Goal: Find specific page/section: Find specific page/section

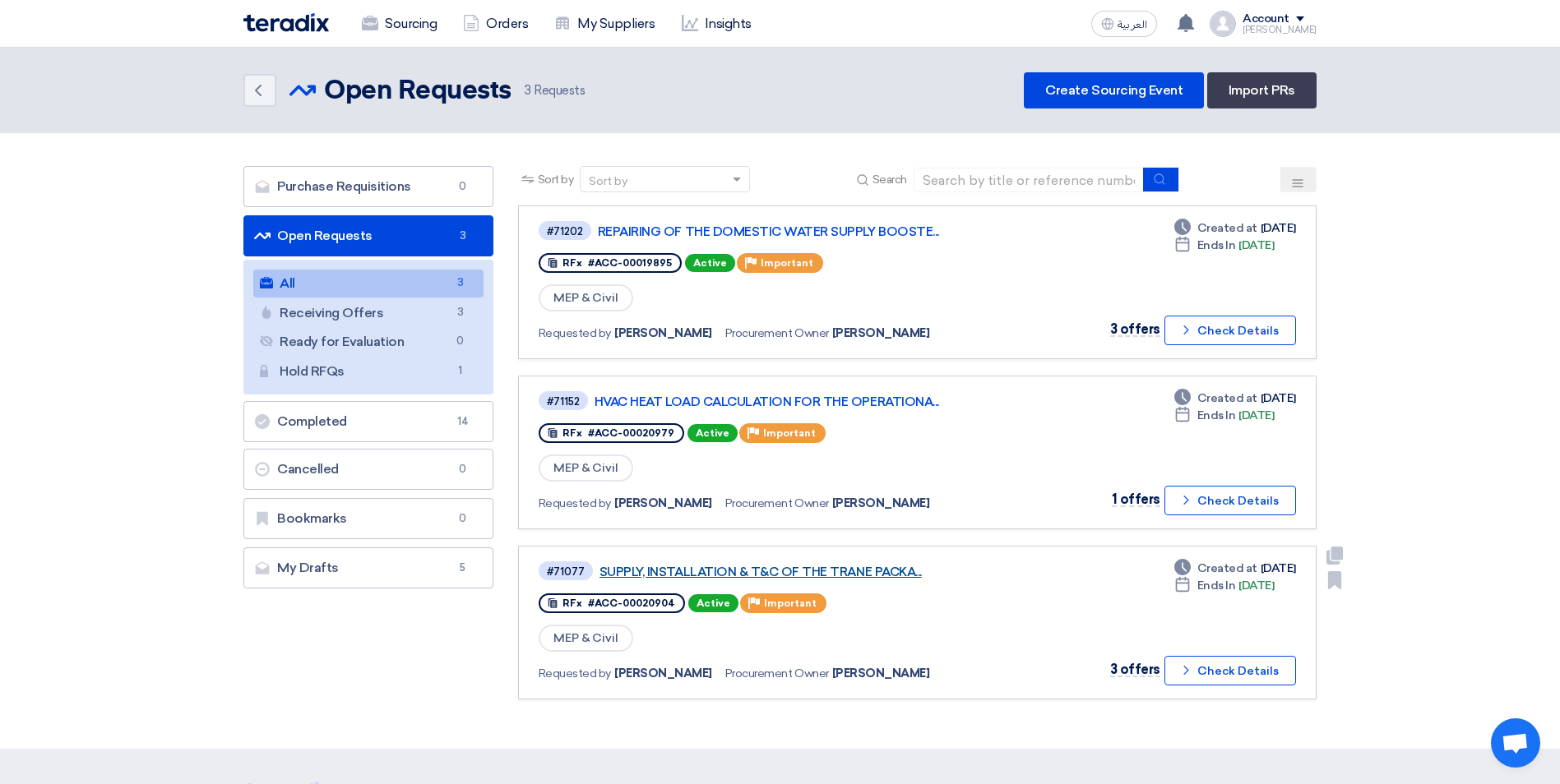
click at [719, 571] on link "SUPPLY, INSTALLATION & T&C OF THE TRANE PACKA..." at bounding box center [804, 571] width 411 height 15
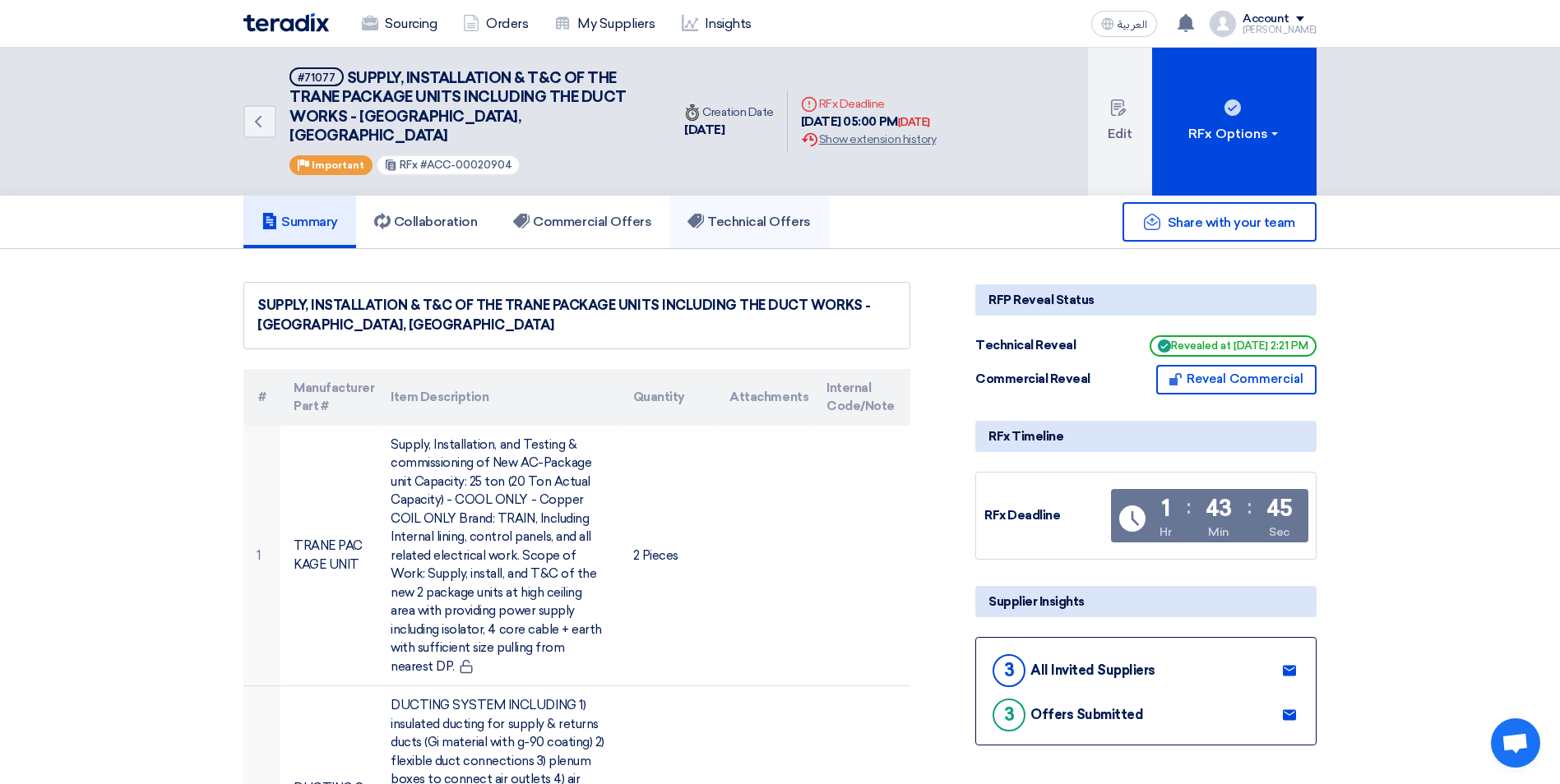
click at [727, 214] on h5 "Technical Offers" at bounding box center [749, 221] width 123 height 16
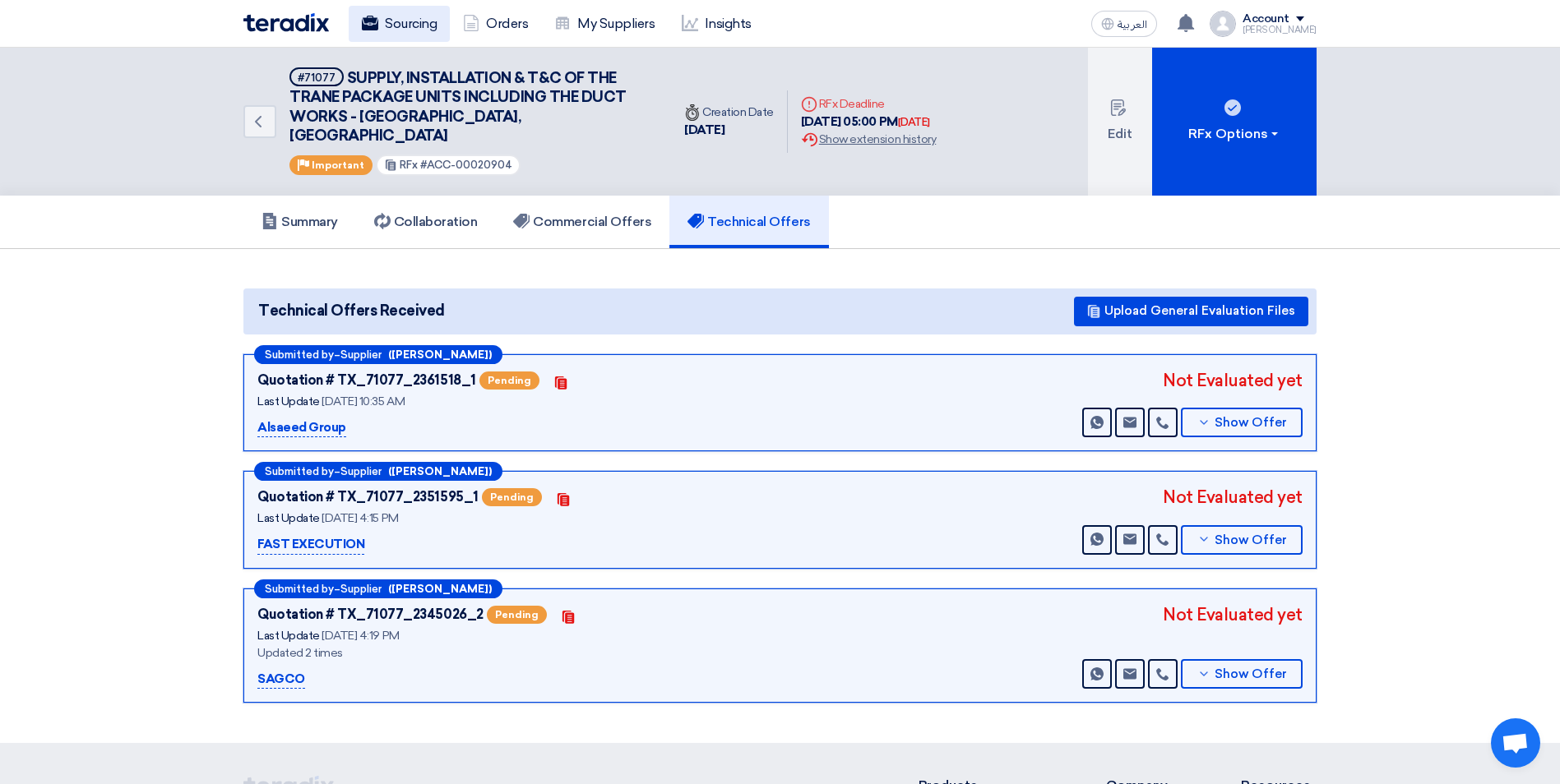
click at [392, 16] on link "Sourcing" at bounding box center [399, 24] width 101 height 36
